Goal: Communication & Community: Connect with others

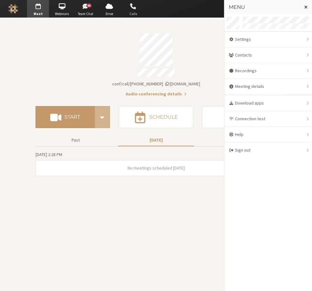
click at [131, 12] on span "Calls" at bounding box center [133, 13] width 22 height 5
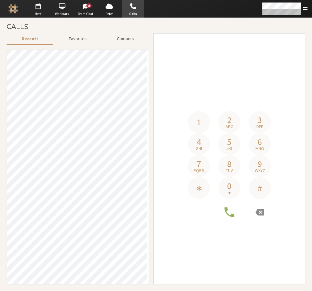
click at [112, 42] on button "Contacts" at bounding box center [125, 38] width 47 height 11
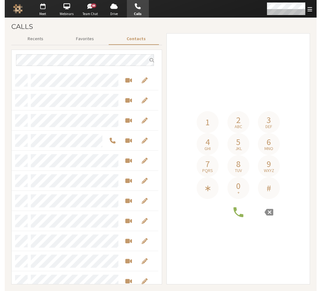
scroll to position [209, 142]
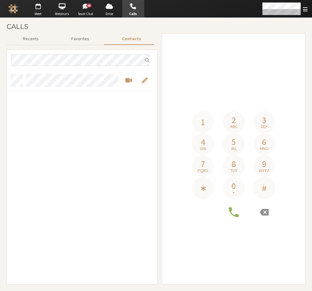
click at [93, 133] on div "grid" at bounding box center [80, 177] width 147 height 214
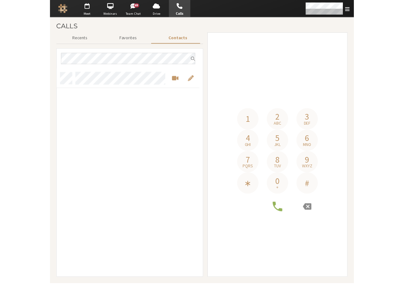
scroll to position [209, 145]
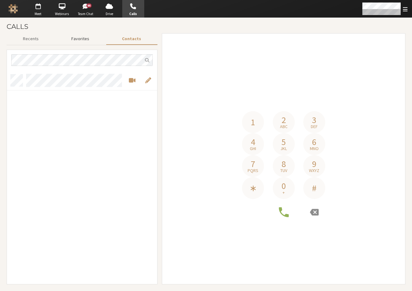
drag, startPoint x: 84, startPoint y: 41, endPoint x: 89, endPoint y: 41, distance: 4.4
click at [84, 41] on button "Favorites" at bounding box center [80, 38] width 51 height 11
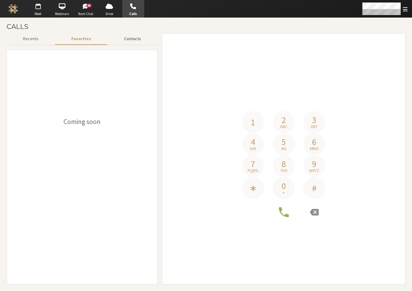
click at [129, 41] on button "Contacts" at bounding box center [133, 38] width 50 height 11
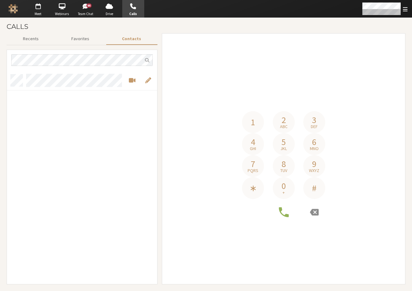
click at [56, 129] on div "grid" at bounding box center [82, 177] width 150 height 214
click at [240, 165] on button "8 tuv" at bounding box center [284, 166] width 22 height 22
click at [240, 210] on icon at bounding box center [314, 212] width 9 height 7
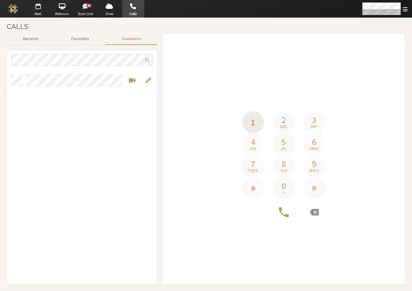
click at [240, 122] on button "1" at bounding box center [253, 122] width 22 height 22
click at [240, 122] on button "2 abc" at bounding box center [284, 122] width 22 height 22
click at [240, 119] on button "3 def" at bounding box center [314, 122] width 22 height 22
click at [240, 146] on button "4 ghi" at bounding box center [253, 144] width 22 height 22
click at [240, 209] on icon at bounding box center [314, 212] width 9 height 9
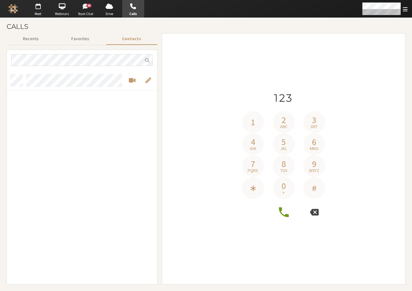
click at [240, 209] on icon at bounding box center [314, 212] width 9 height 9
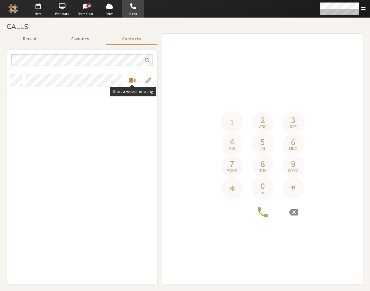
click at [131, 80] on span "Start a video meeting" at bounding box center [132, 80] width 7 height 7
